Goal: Obtain resource: Download file/media

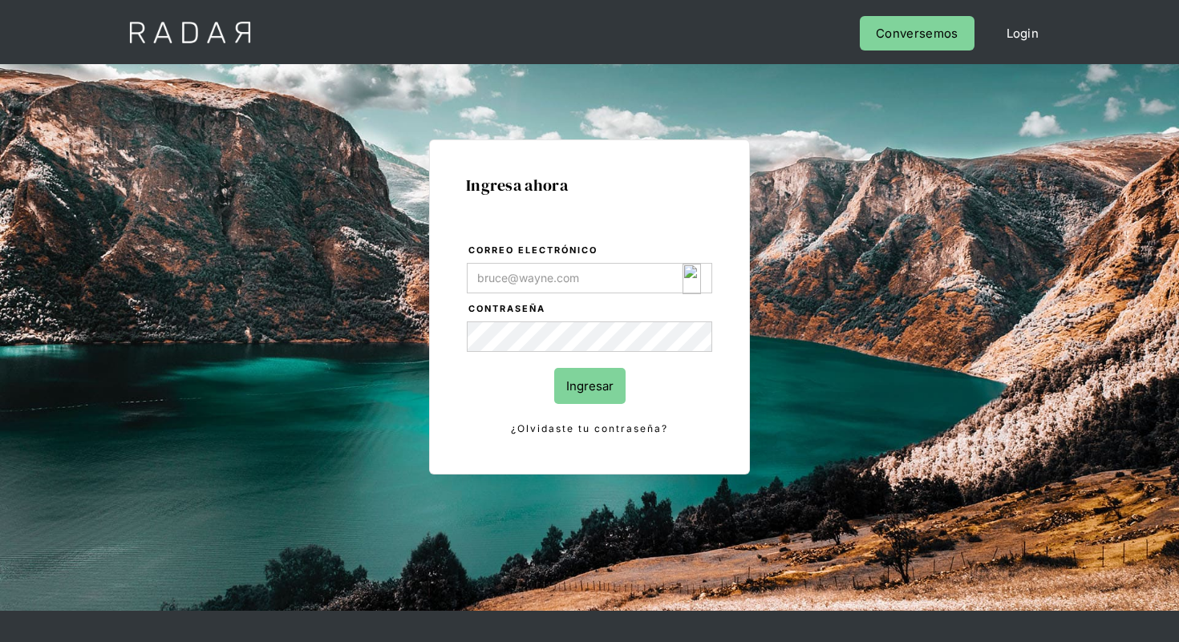
click at [691, 273] on img "Login Form" at bounding box center [691, 279] width 18 height 30
click at [693, 279] on img "Login Form" at bounding box center [691, 279] width 18 height 30
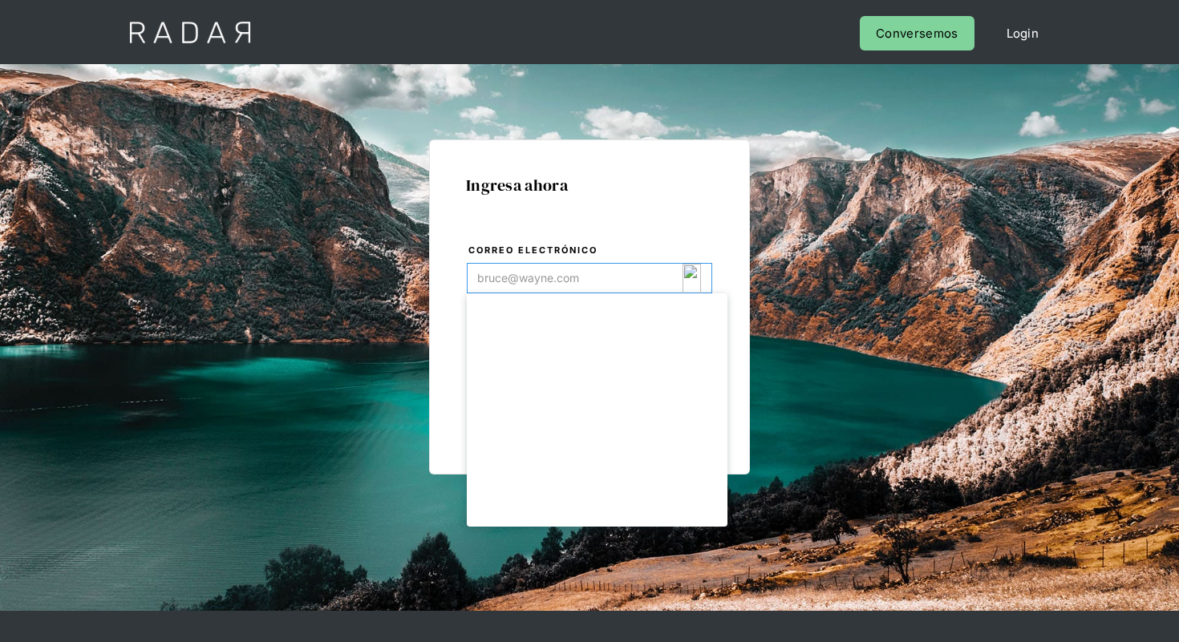
type input "[EMAIL_ADDRESS][DOMAIN_NAME]"
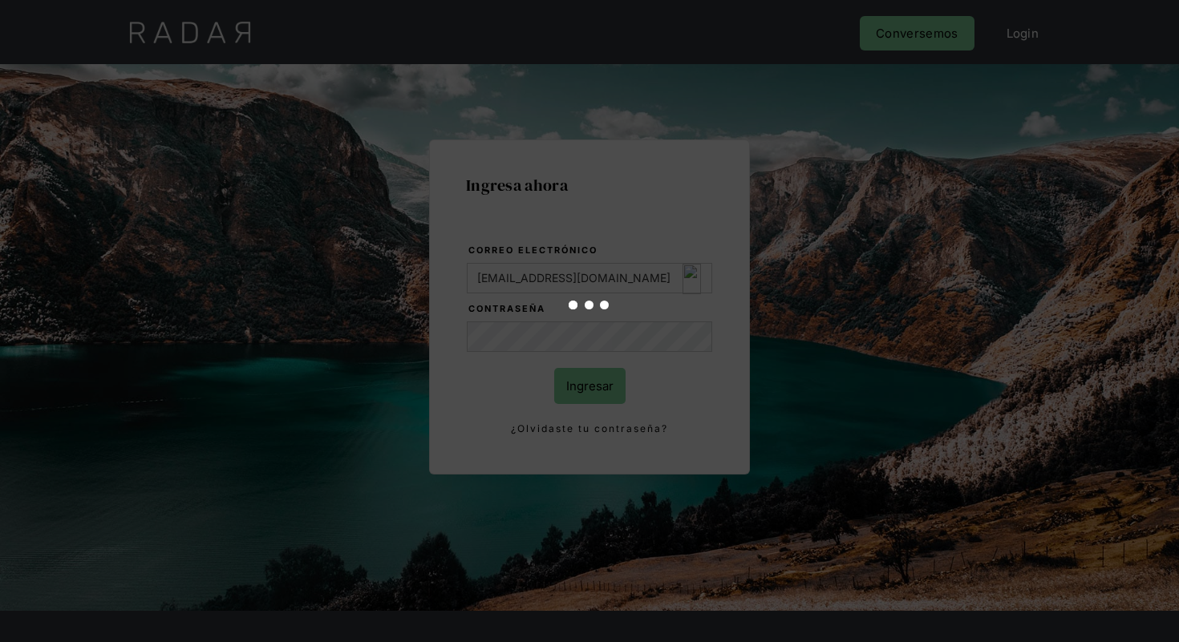
click at [586, 397] on div at bounding box center [589, 321] width 1179 height 642
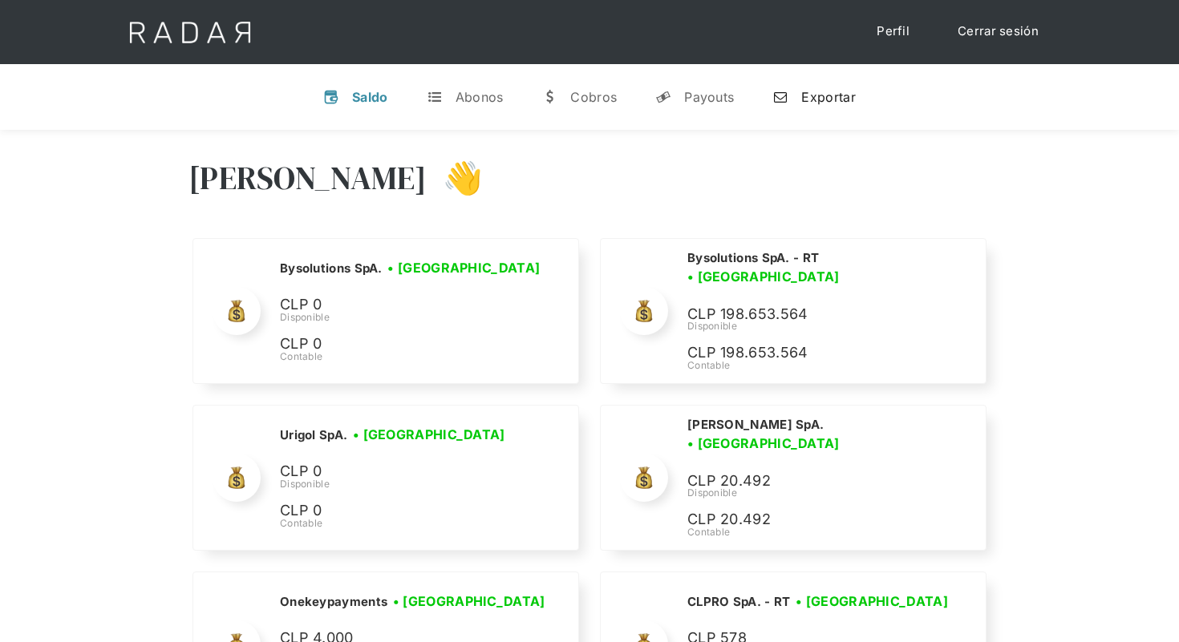
click at [843, 90] on div "Exportar" at bounding box center [828, 97] width 54 height 16
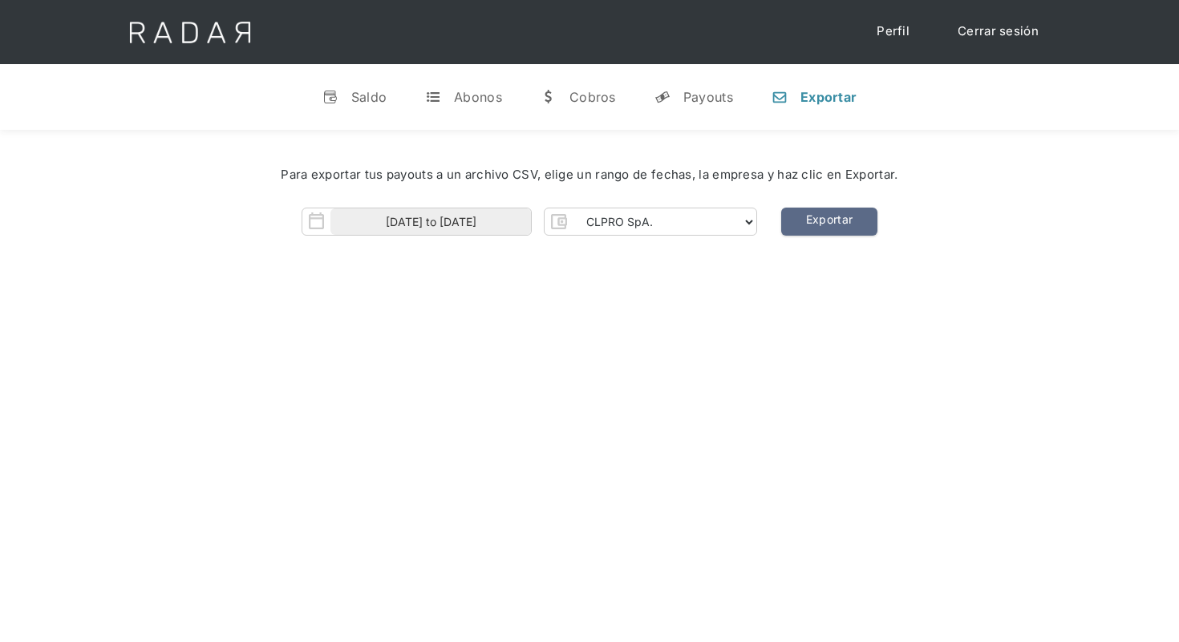
click at [665, 237] on div "Para exportar tus payouts a un archivo CSV, elige un rango de fechas, la empres…" at bounding box center [589, 205] width 1179 height 151
click at [678, 221] on select "CLPRO SpA. [PERSON_NAME] SpA. Urigol SpA. Bysolutions SpA. Clmax SpA. Andes Pay…" at bounding box center [665, 222] width 184 height 26
click at [574, 209] on select "CLPRO SpA. [PERSON_NAME] SpA. Urigol SpA. Bysolutions SpA. Clmax SpA. Andes Pay…" at bounding box center [665, 222] width 184 height 26
click at [824, 209] on link "Exportar" at bounding box center [829, 222] width 96 height 28
click at [834, 219] on link "Exportar" at bounding box center [829, 222] width 96 height 28
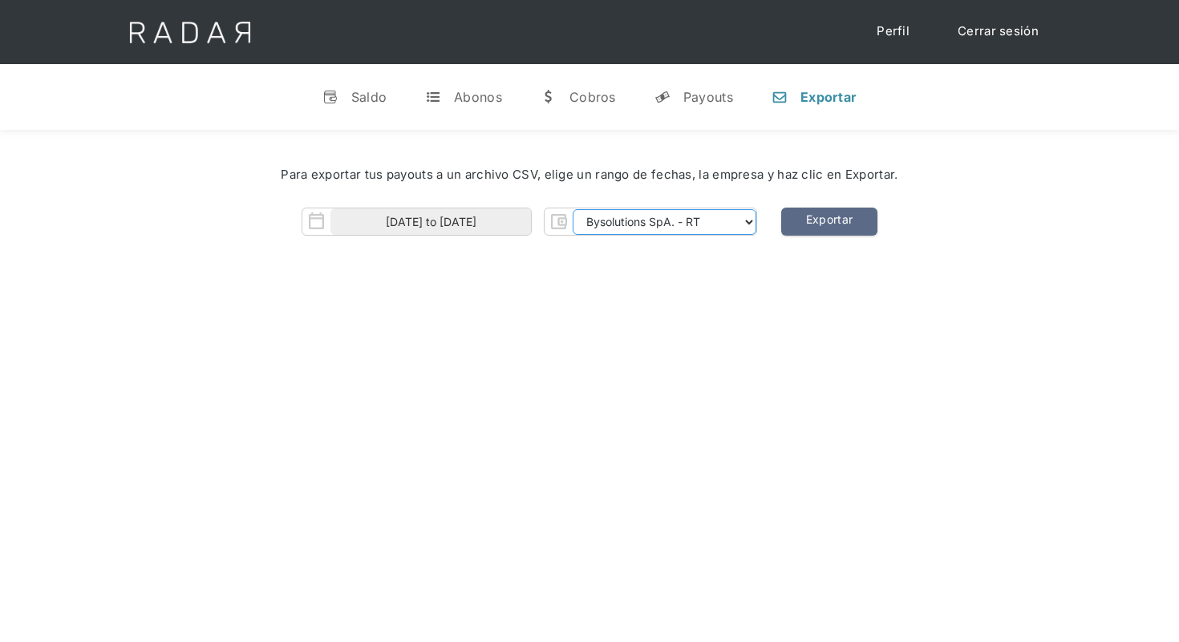
click at [687, 225] on select "CLPRO SpA. [PERSON_NAME] SpA. Urigol SpA. Bysolutions SpA. Clmax SpA. Andes Pay…" at bounding box center [665, 222] width 184 height 26
click at [698, 220] on select "CLPRO SpA. [PERSON_NAME] SpA. Urigol SpA. Bysolutions SpA. Clmax SpA. Andes Pay…" at bounding box center [665, 222] width 184 height 26
click at [574, 209] on select "CLPRO SpA. [PERSON_NAME] SpA. Urigol SpA. Bysolutions SpA. Clmax SpA. Andes Pay…" at bounding box center [665, 222] width 184 height 26
click at [813, 219] on link "Exportar" at bounding box center [829, 222] width 96 height 28
click at [716, 229] on select "CLPRO SpA. [PERSON_NAME] SpA. Urigol SpA. Bysolutions SpA. Clmax SpA. Andes Pay…" at bounding box center [665, 222] width 184 height 26
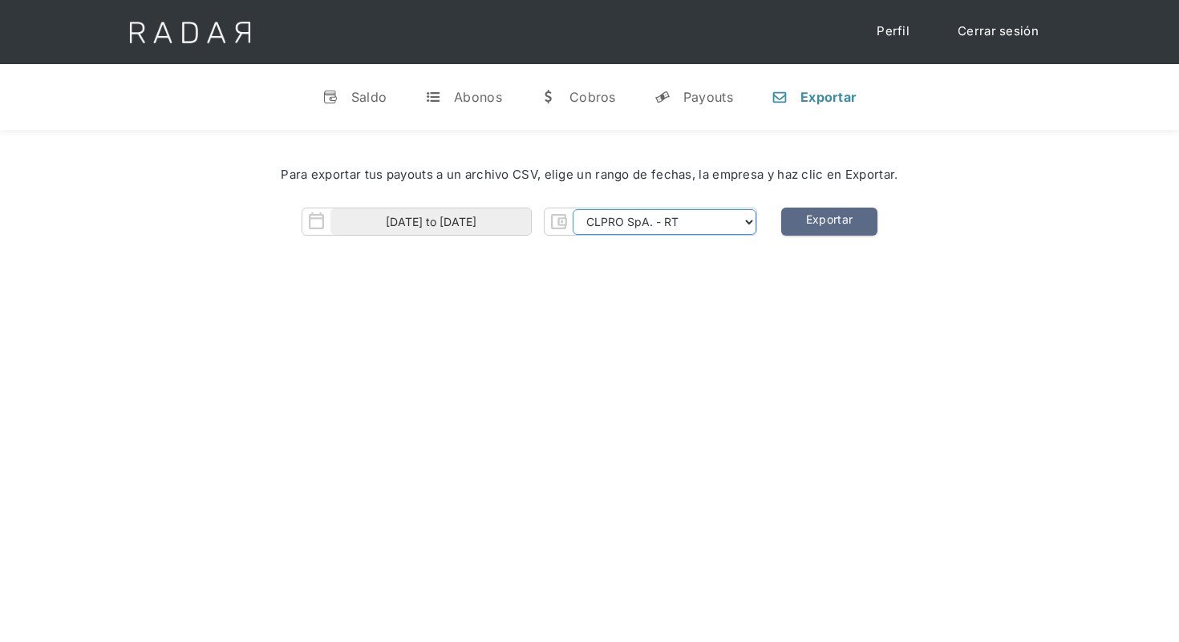
click at [574, 209] on select "CLPRO SpA. [PERSON_NAME] SpA. Urigol SpA. Bysolutions SpA. Clmax SpA. Andes Pay…" at bounding box center [665, 222] width 184 height 26
click at [816, 212] on link "Exportar" at bounding box center [829, 222] width 96 height 28
click at [662, 227] on select "CLPRO SpA. [PERSON_NAME] SpA. Urigol SpA. Bysolutions SpA. Clmax SpA. Andes Pay…" at bounding box center [665, 222] width 184 height 26
click at [574, 209] on select "CLPRO SpA. [PERSON_NAME] SpA. Urigol SpA. Bysolutions SpA. Clmax SpA. Andes Pay…" at bounding box center [665, 222] width 184 height 26
click at [833, 217] on link "Exportar" at bounding box center [829, 222] width 96 height 28
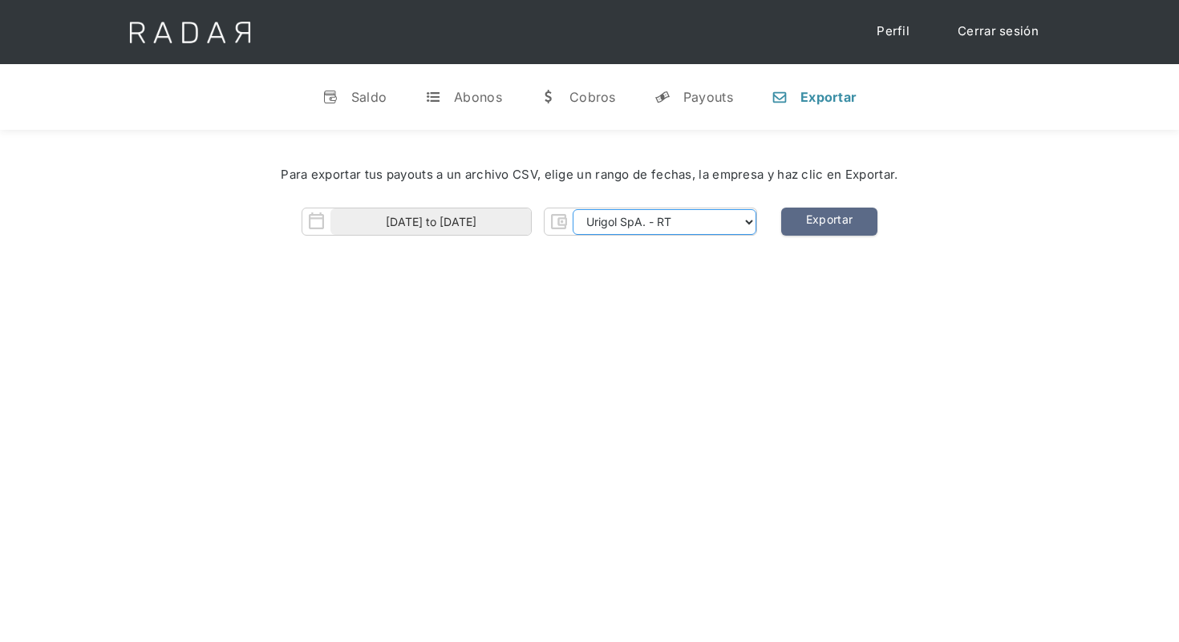
click at [695, 213] on select "CLPRO SpA. [PERSON_NAME] SpA. Urigol SpA. Bysolutions SpA. Clmax SpA. Andes Pay…" at bounding box center [665, 222] width 184 height 26
click at [574, 209] on select "CLPRO SpA. [PERSON_NAME] SpA. Urigol SpA. Bysolutions SpA. Clmax SpA. Andes Pay…" at bounding box center [665, 222] width 184 height 26
click at [730, 225] on select "CLPRO SpA. [PERSON_NAME] SpA. Urigol SpA. Bysolutions SpA. Clmax SpA. Andes Pay…" at bounding box center [665, 222] width 184 height 26
select select "clmax-rt"
click at [574, 209] on select "CLPRO SpA. [PERSON_NAME] SpA. Urigol SpA. Bysolutions SpA. Clmax SpA. Andes Pay…" at bounding box center [665, 222] width 184 height 26
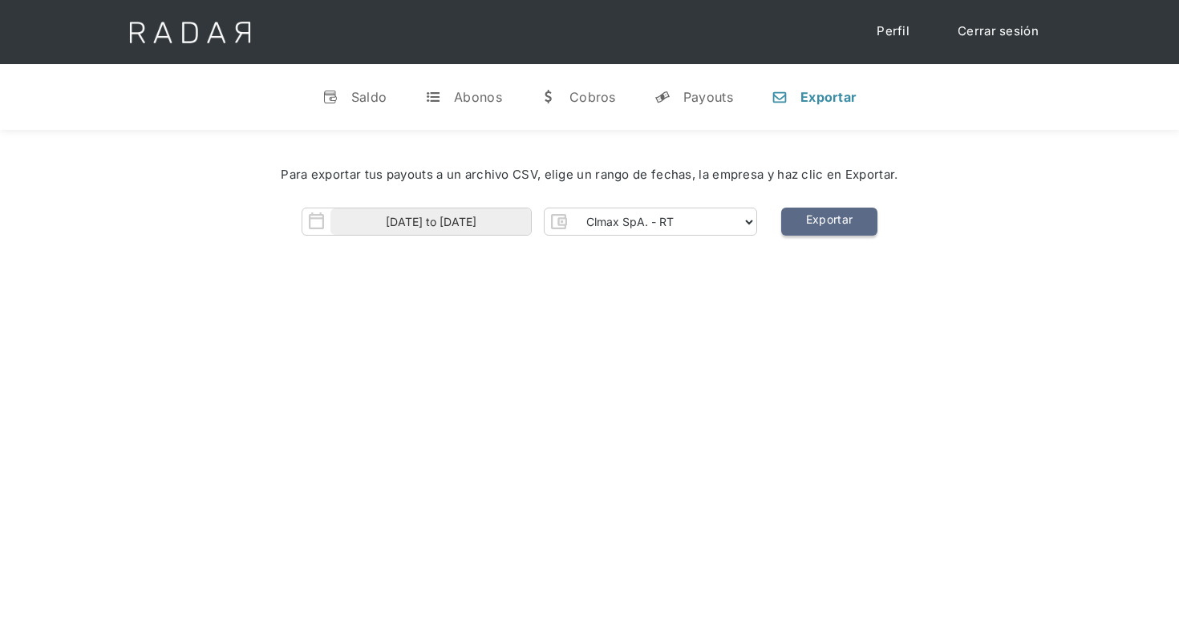
click at [815, 216] on link "Exportar" at bounding box center [829, 222] width 96 height 28
